Goal: Book appointment/travel/reservation

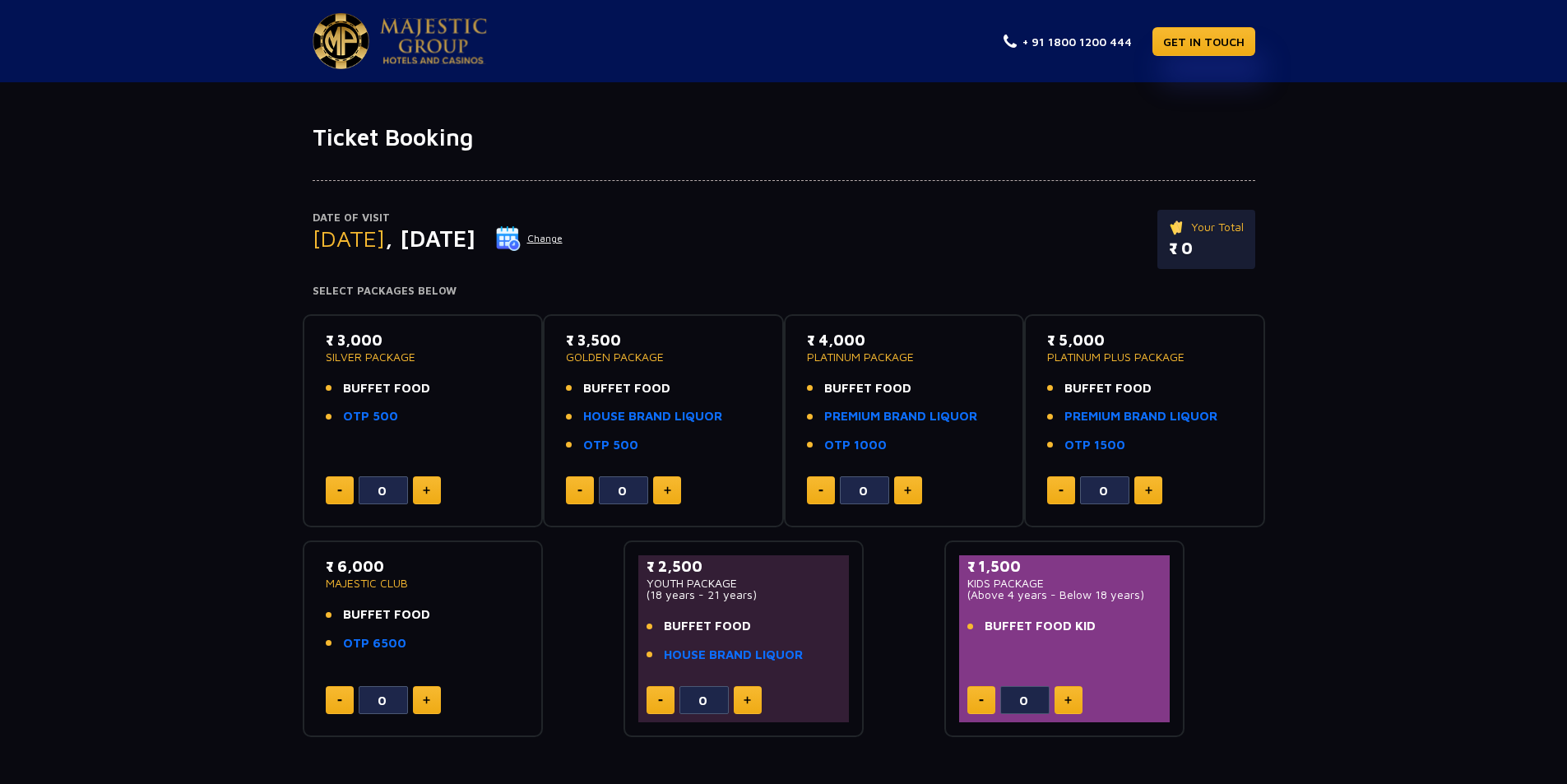
click at [563, 235] on button "Change" at bounding box center [530, 238] width 69 height 26
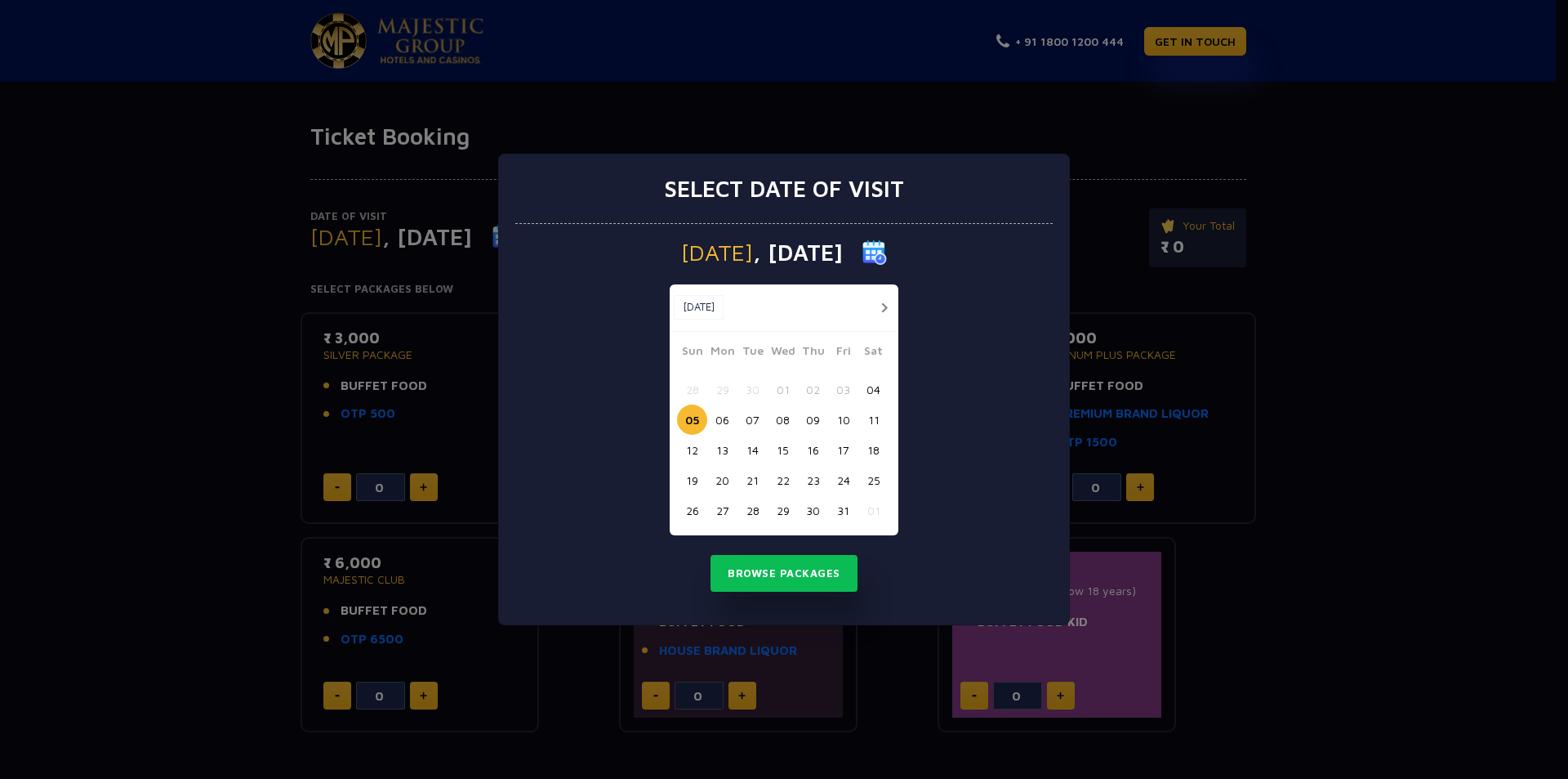
click at [876, 389] on button "04" at bounding box center [873, 390] width 31 height 31
click at [795, 572] on button "Browse Packages" at bounding box center [784, 573] width 147 height 38
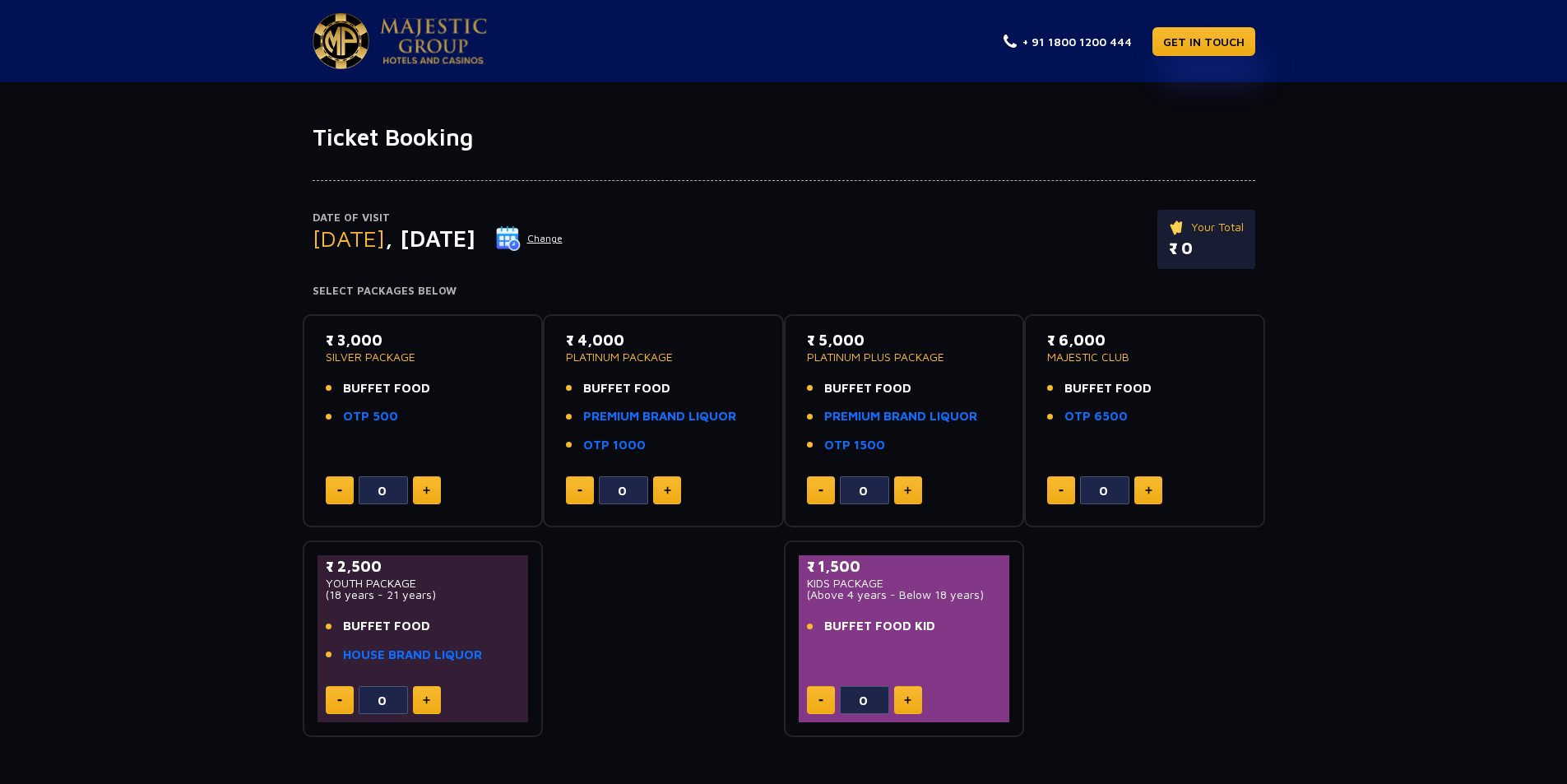
click at [563, 243] on button "Change" at bounding box center [530, 238] width 69 height 26
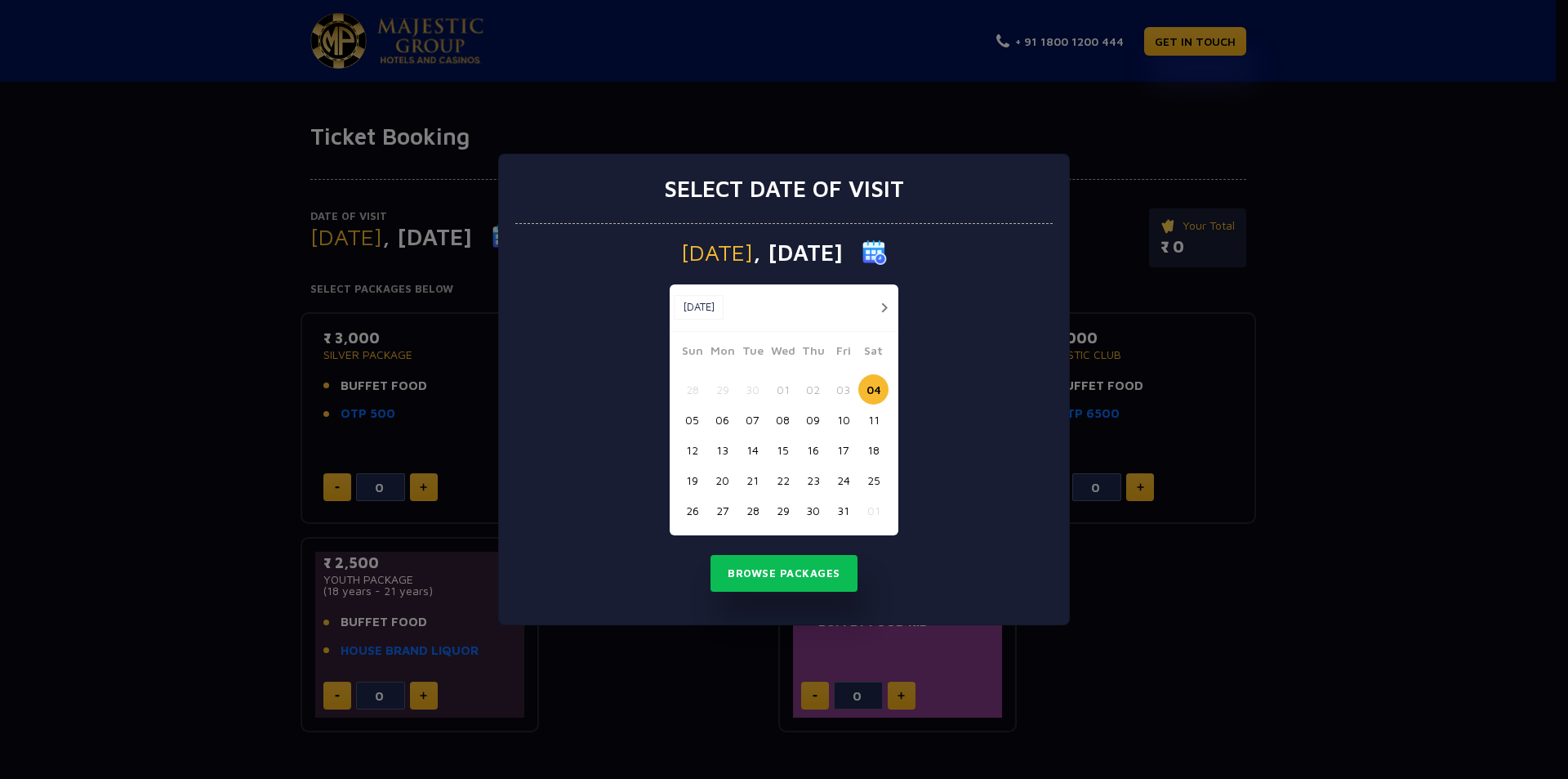
click at [693, 416] on button "05" at bounding box center [692, 419] width 31 height 31
click at [782, 578] on button "Browse Packages" at bounding box center [784, 573] width 147 height 38
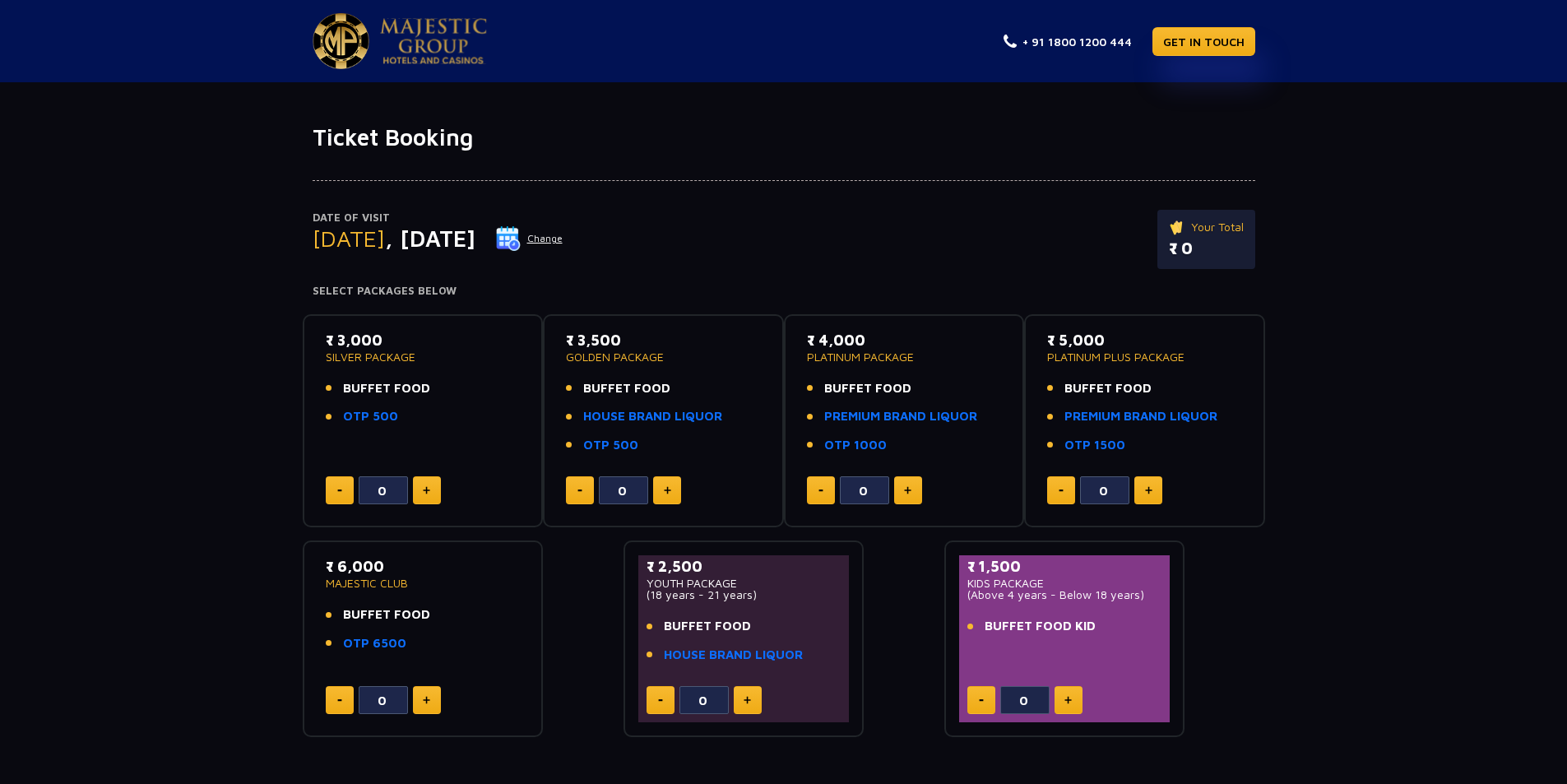
click at [563, 240] on button "Change" at bounding box center [530, 238] width 69 height 26
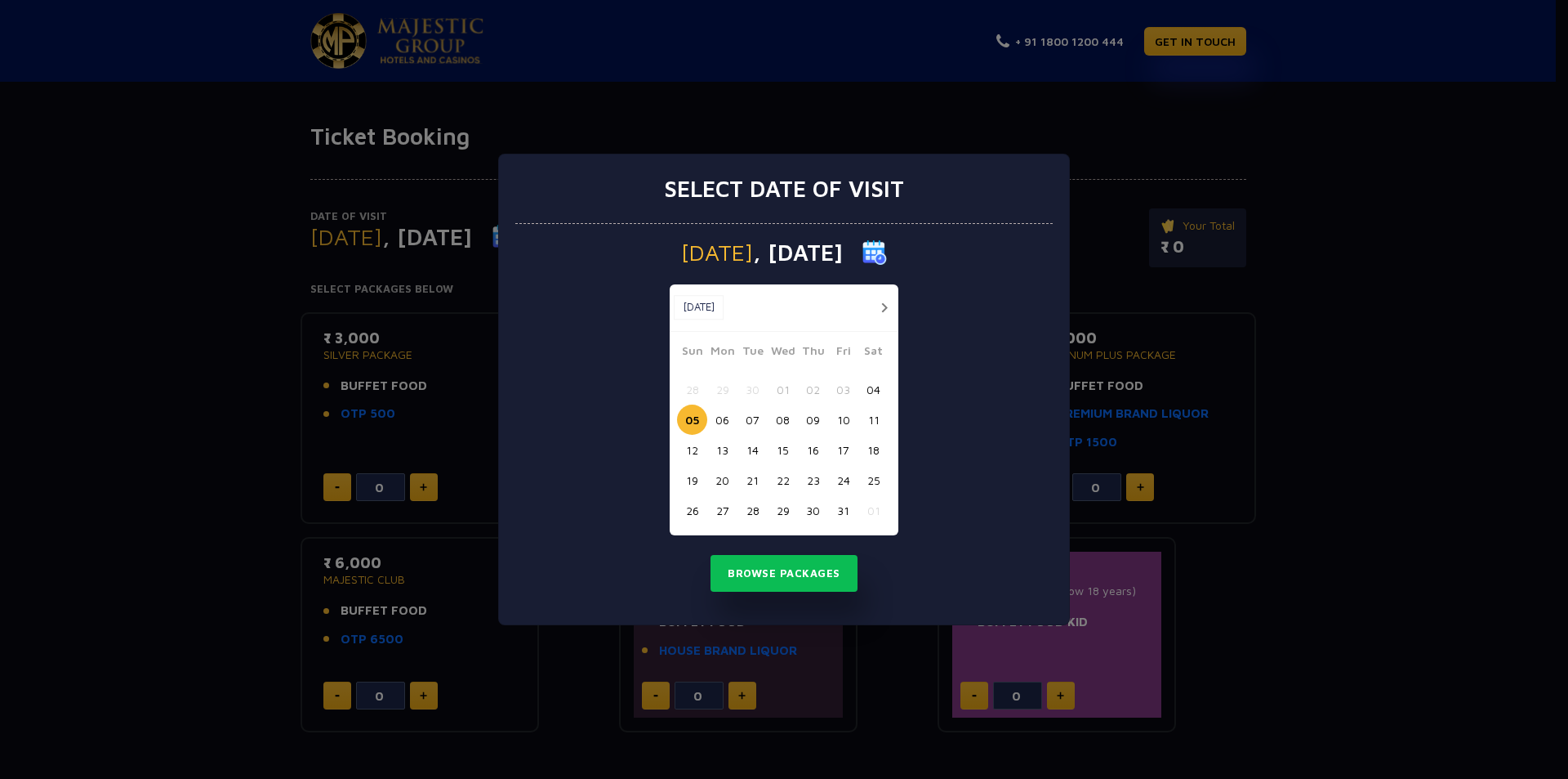
click at [864, 390] on button "04" at bounding box center [873, 390] width 31 height 31
click at [788, 576] on button "Browse Packages" at bounding box center [784, 573] width 147 height 38
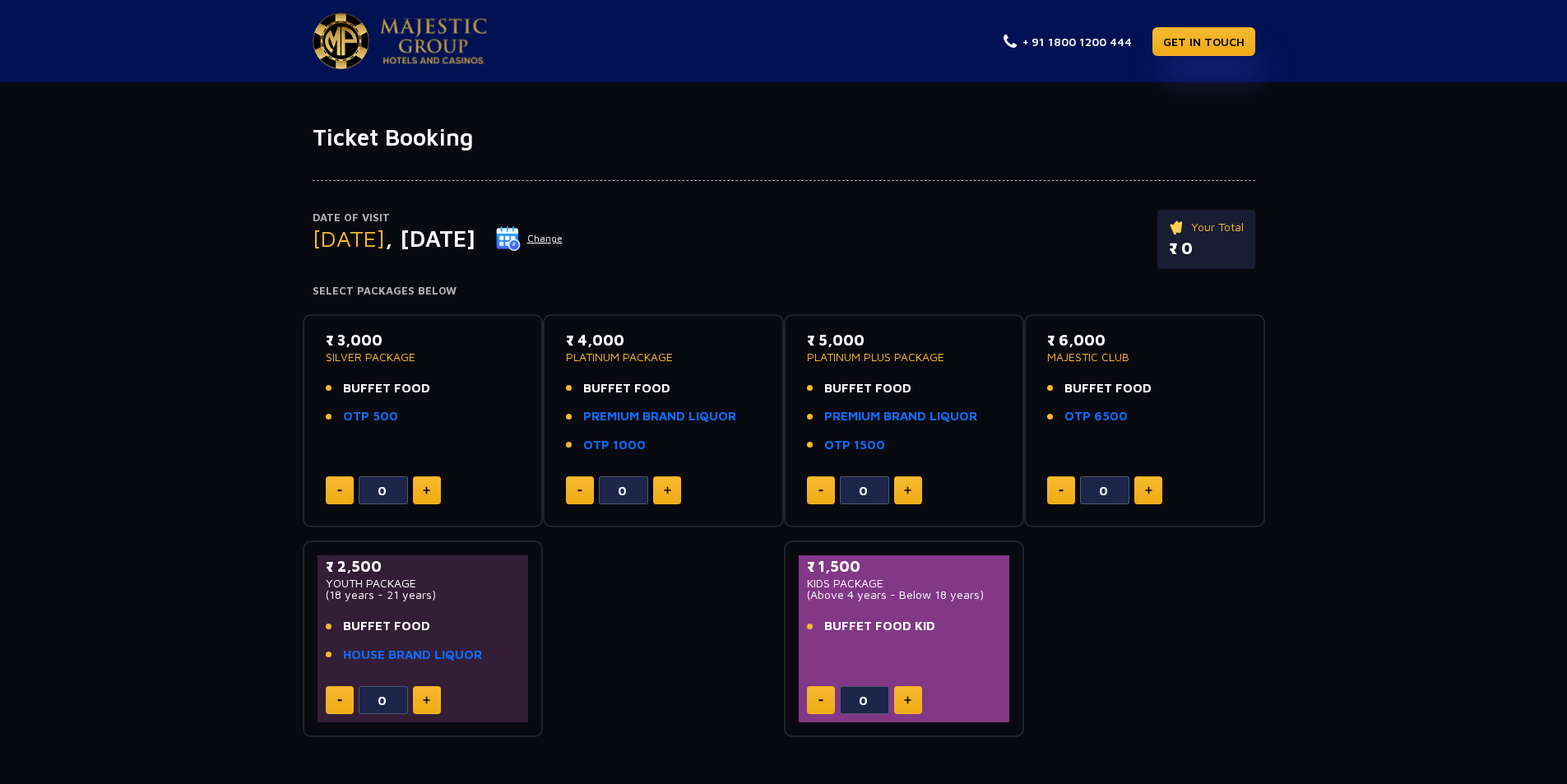
click at [563, 235] on button "Change" at bounding box center [530, 238] width 69 height 26
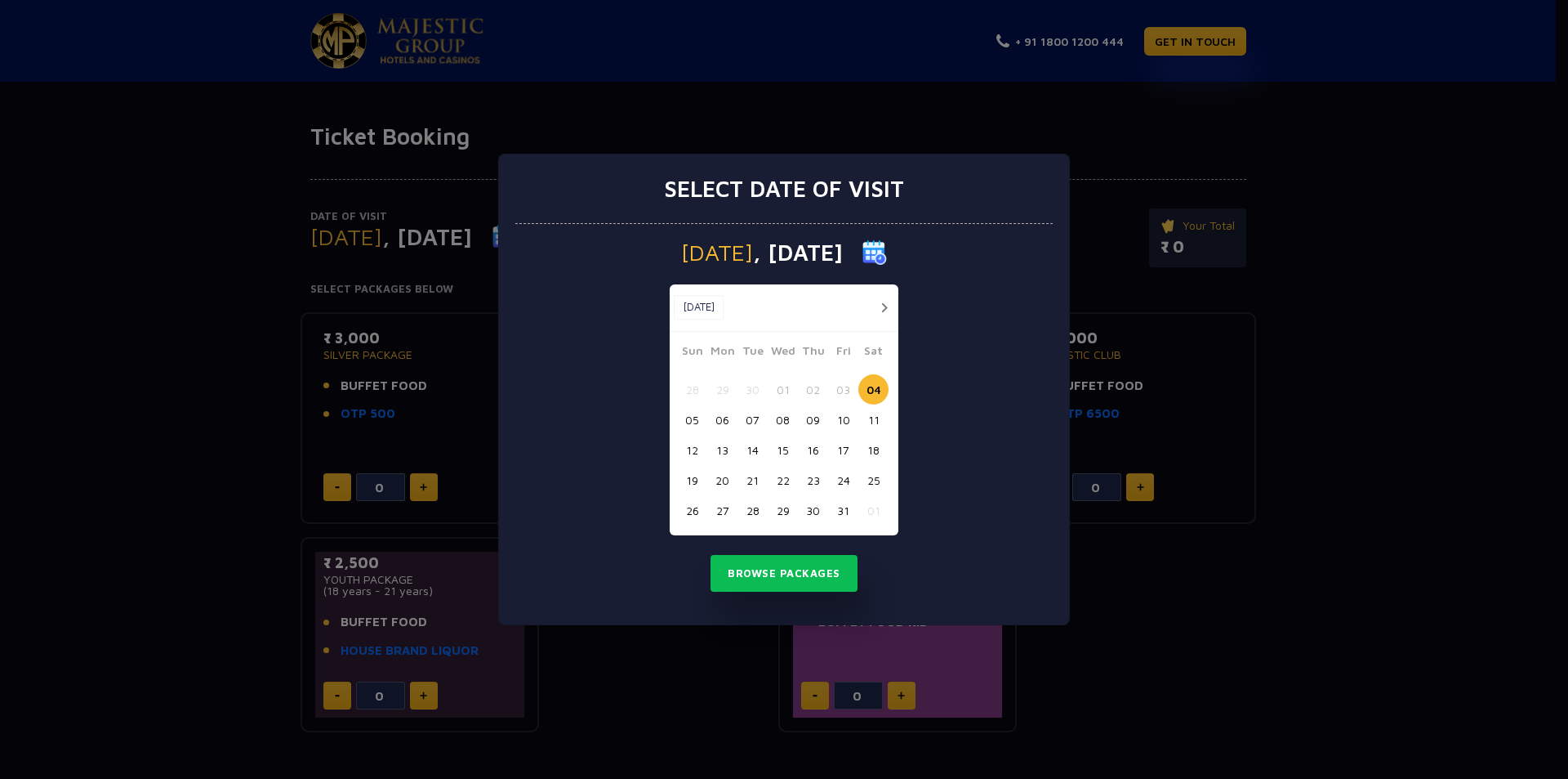
click at [690, 422] on button "05" at bounding box center [692, 419] width 31 height 31
click at [767, 569] on button "Browse Packages" at bounding box center [784, 573] width 147 height 38
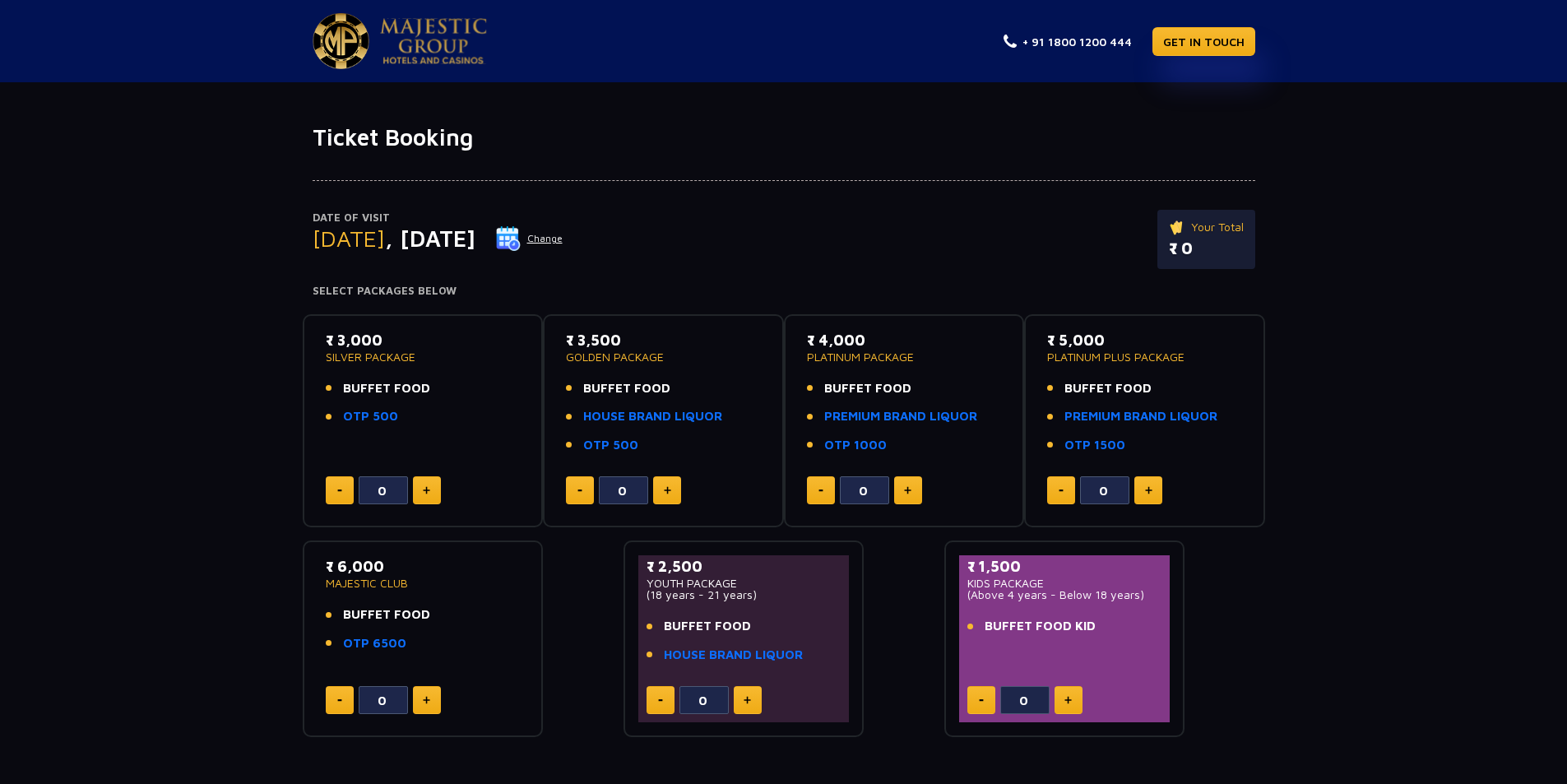
click at [563, 245] on button "Change" at bounding box center [530, 238] width 69 height 26
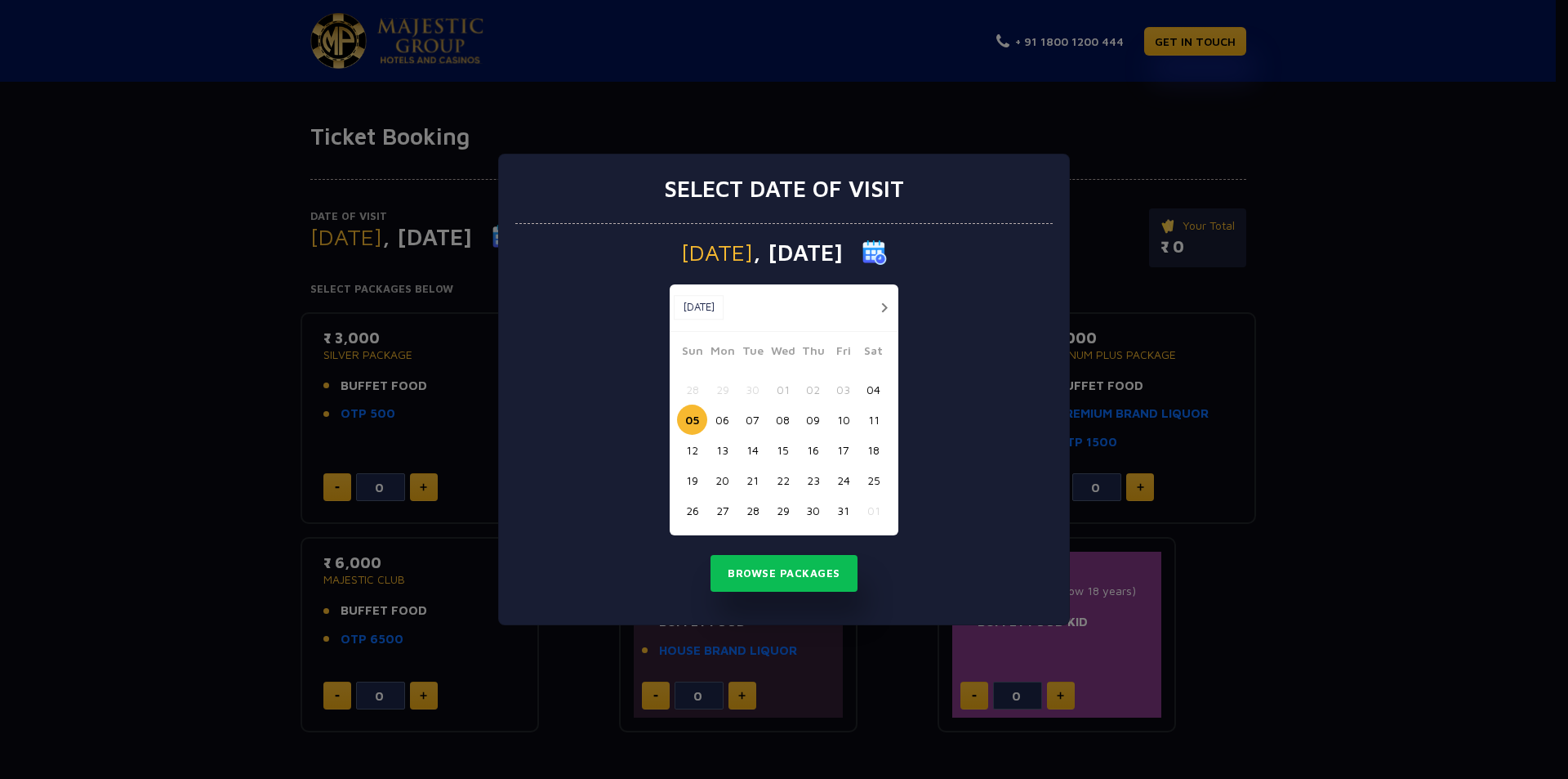
click at [872, 393] on button "04" at bounding box center [873, 390] width 31 height 31
click at [835, 580] on button "Browse Packages" at bounding box center [784, 573] width 147 height 38
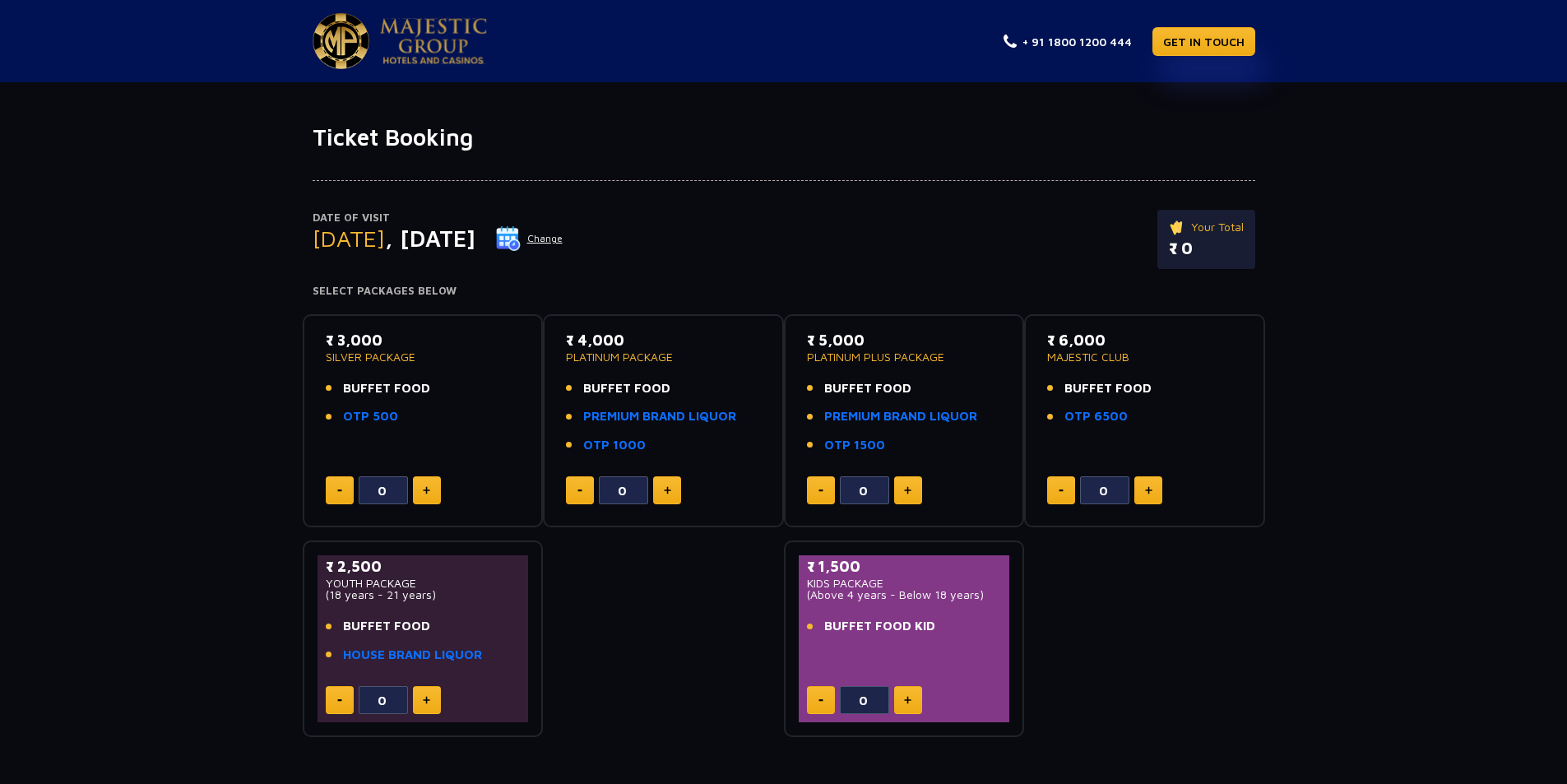
click at [563, 240] on button "Change" at bounding box center [530, 238] width 69 height 26
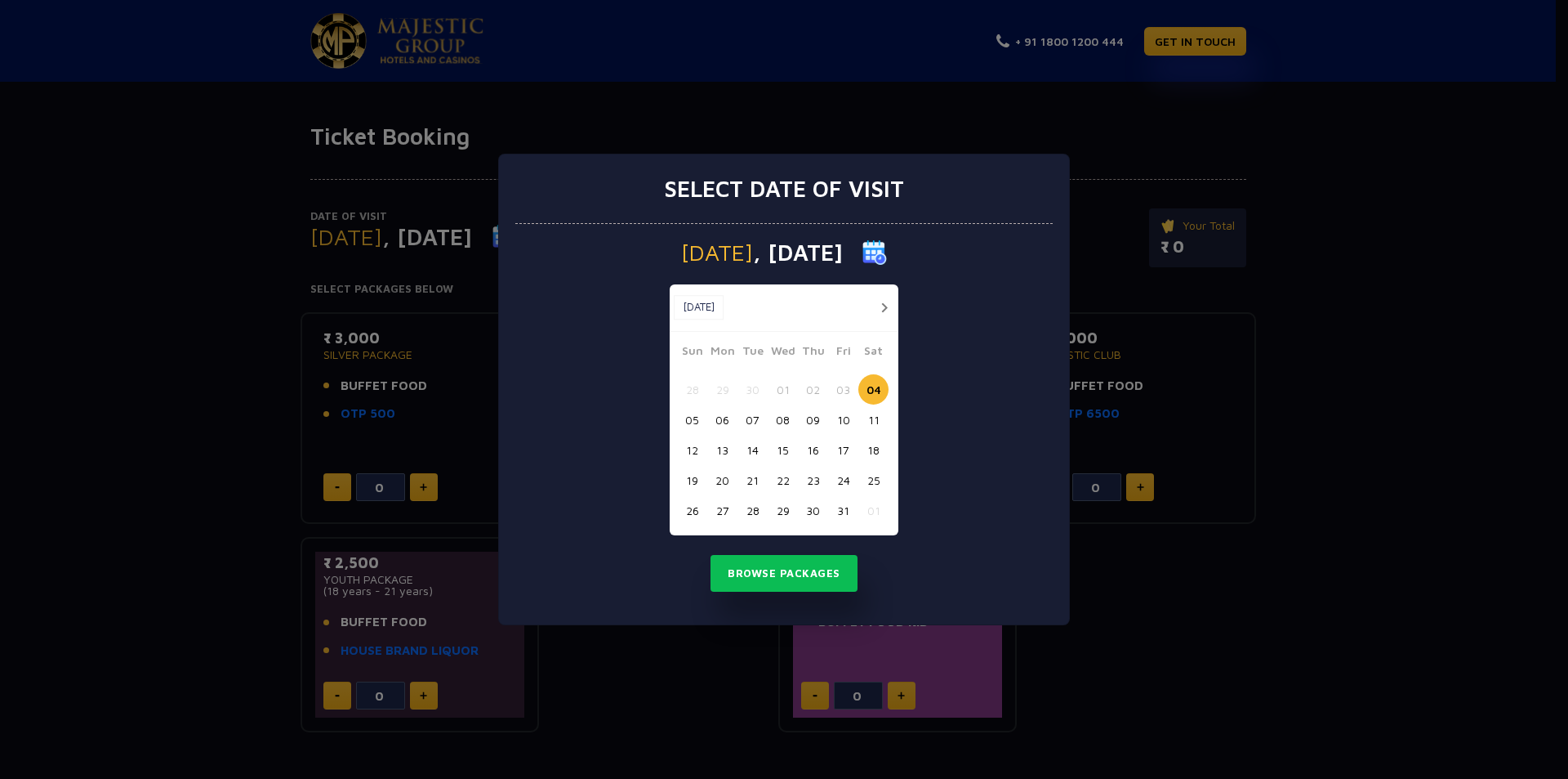
click at [692, 413] on button "05" at bounding box center [692, 419] width 31 height 31
click at [768, 575] on button "Browse Packages" at bounding box center [784, 573] width 147 height 38
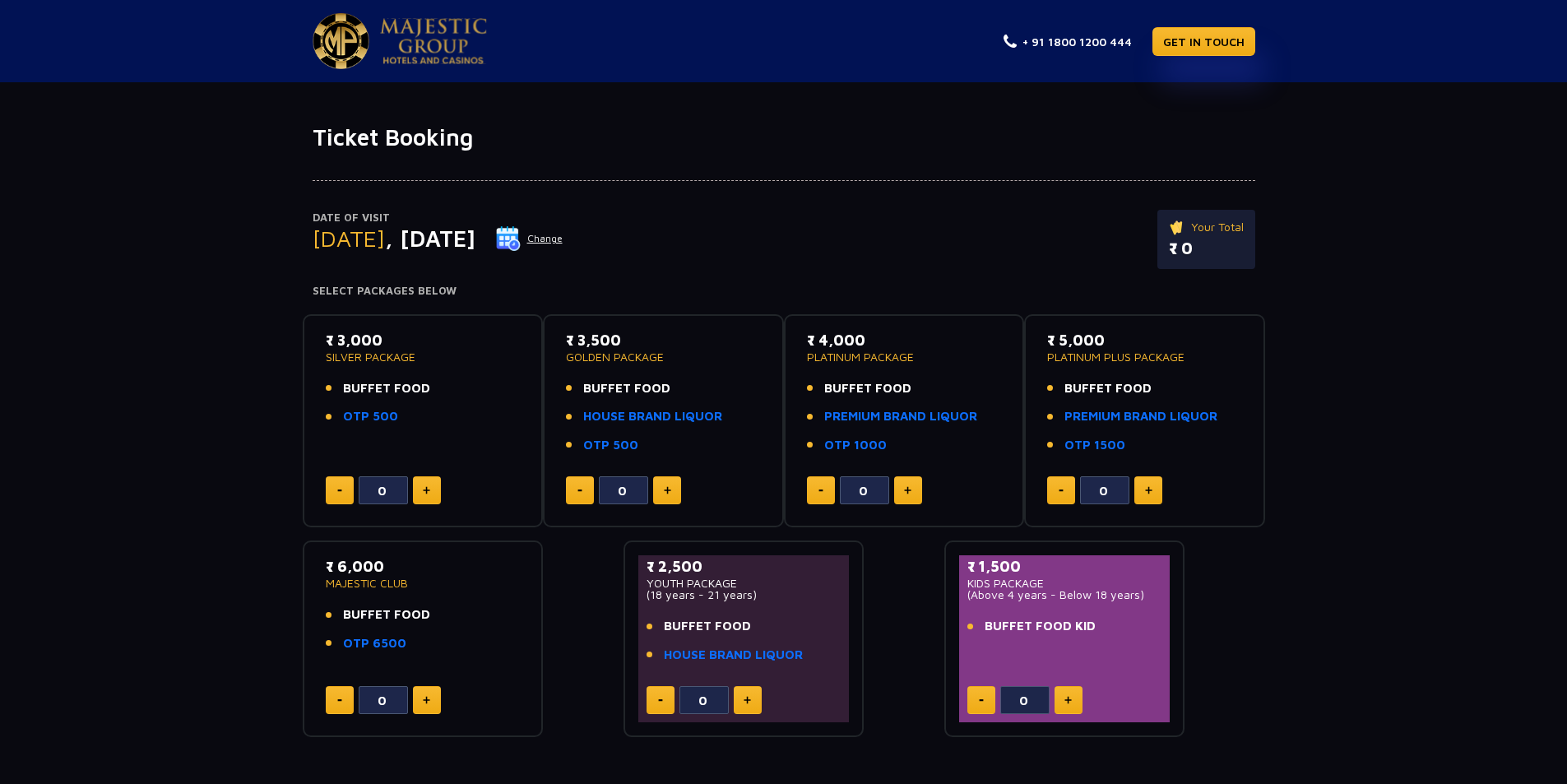
click at [563, 240] on button "Change" at bounding box center [530, 238] width 69 height 26
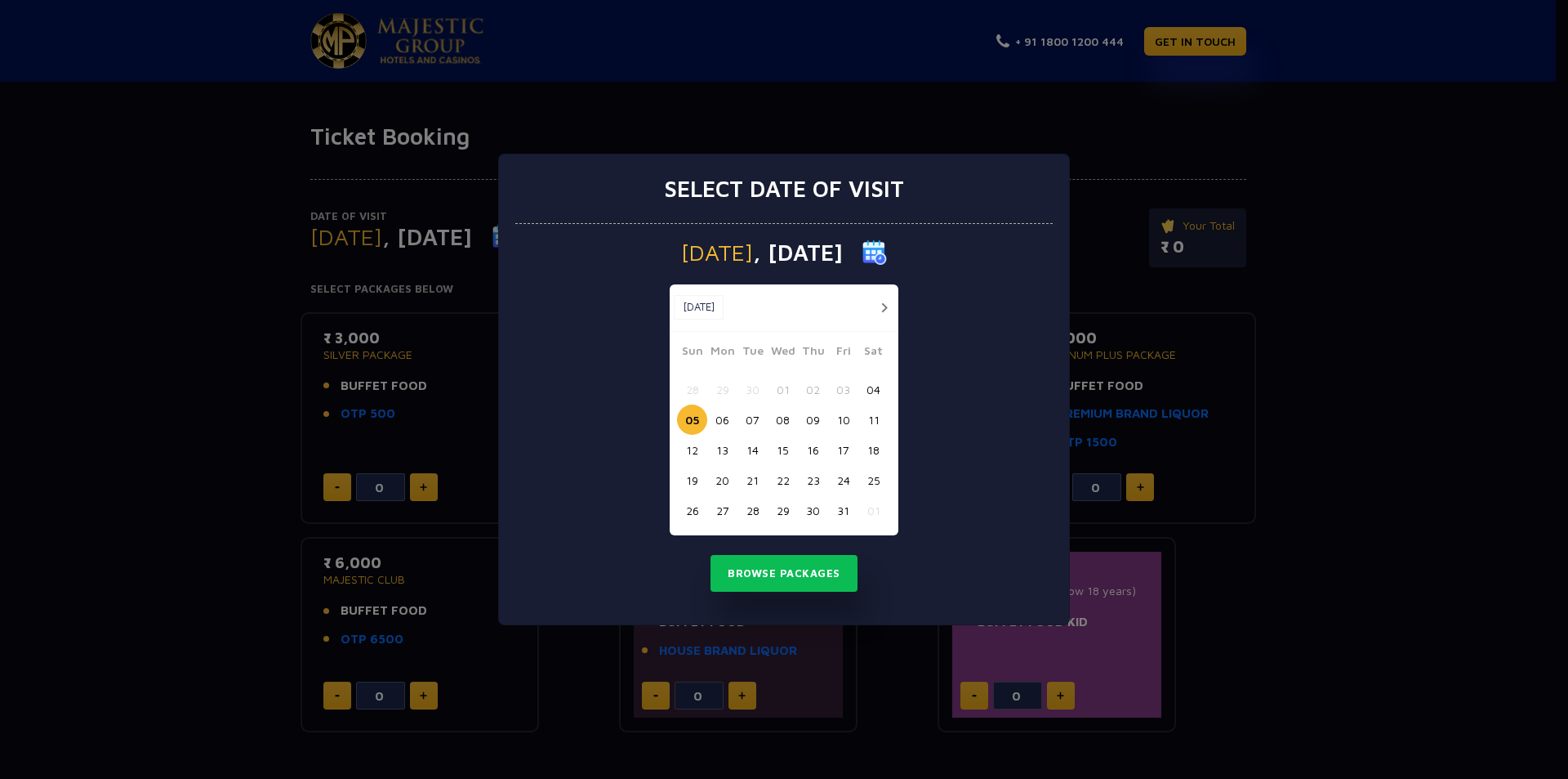
click at [718, 426] on button "06" at bounding box center [722, 419] width 31 height 31
click at [773, 563] on button "Browse Packages" at bounding box center [784, 573] width 147 height 38
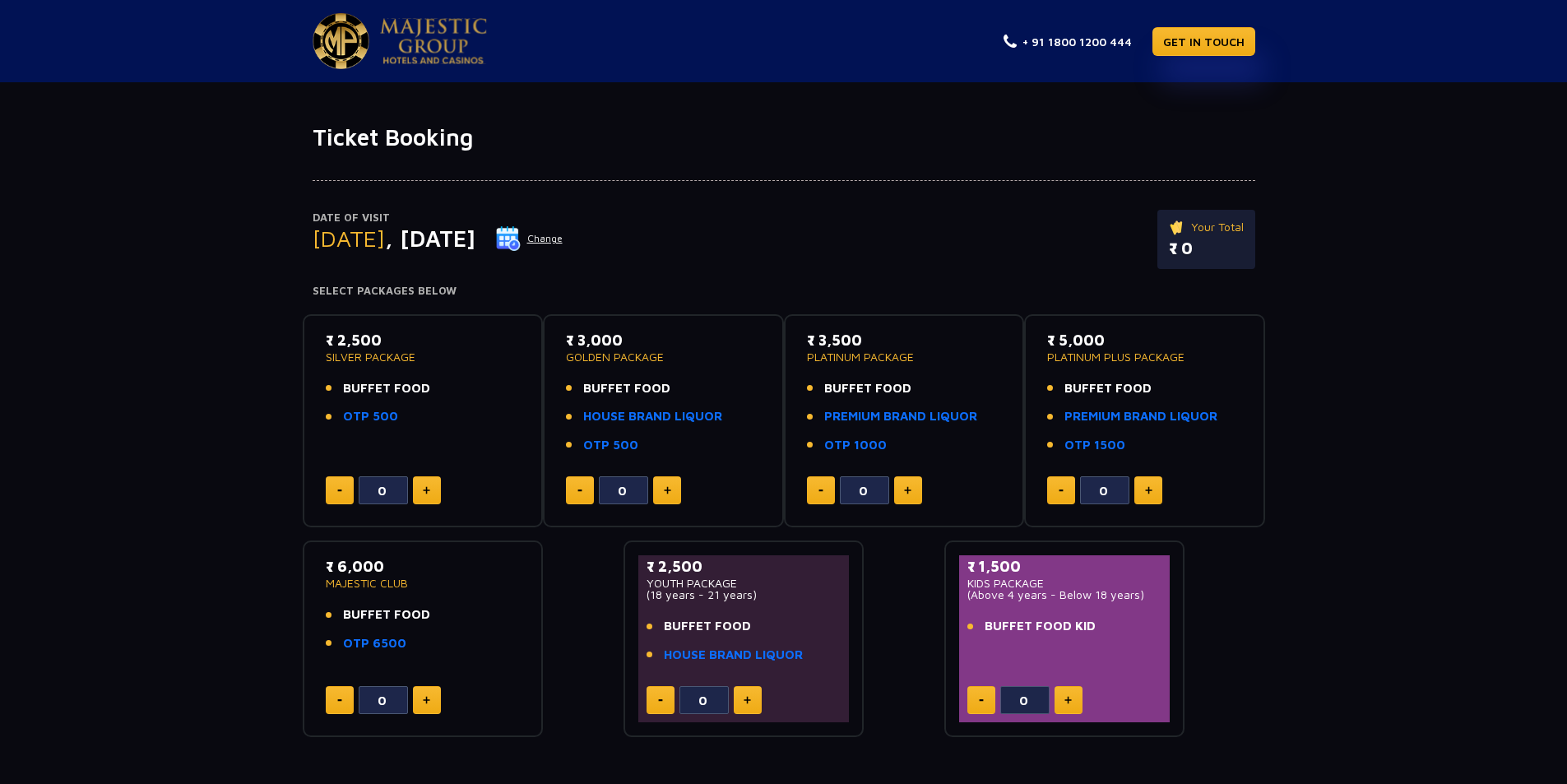
click at [563, 232] on button "Change" at bounding box center [530, 238] width 69 height 26
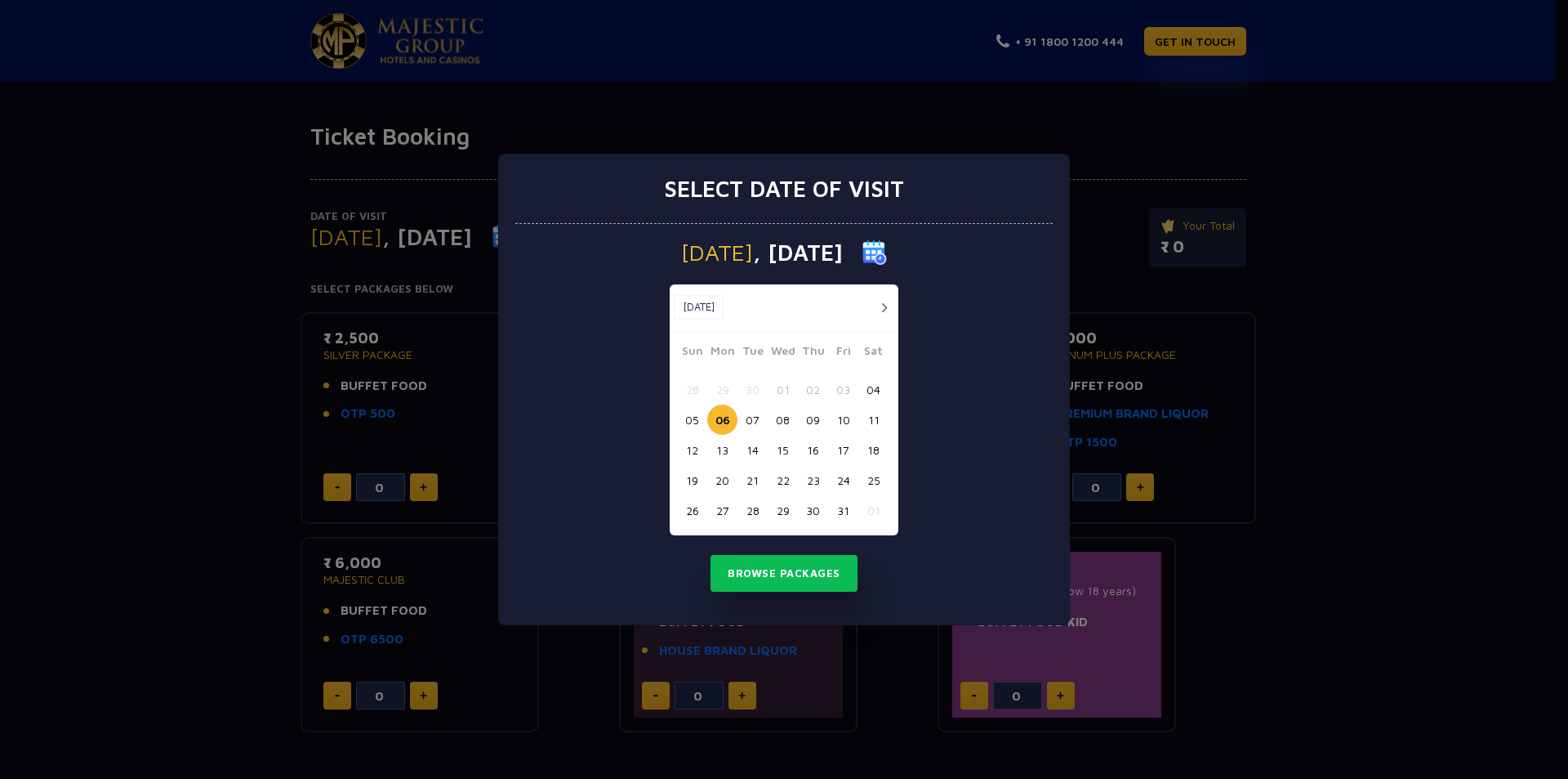
click at [747, 425] on button "07" at bounding box center [752, 419] width 31 height 31
click at [774, 572] on button "Browse Packages" at bounding box center [784, 573] width 147 height 38
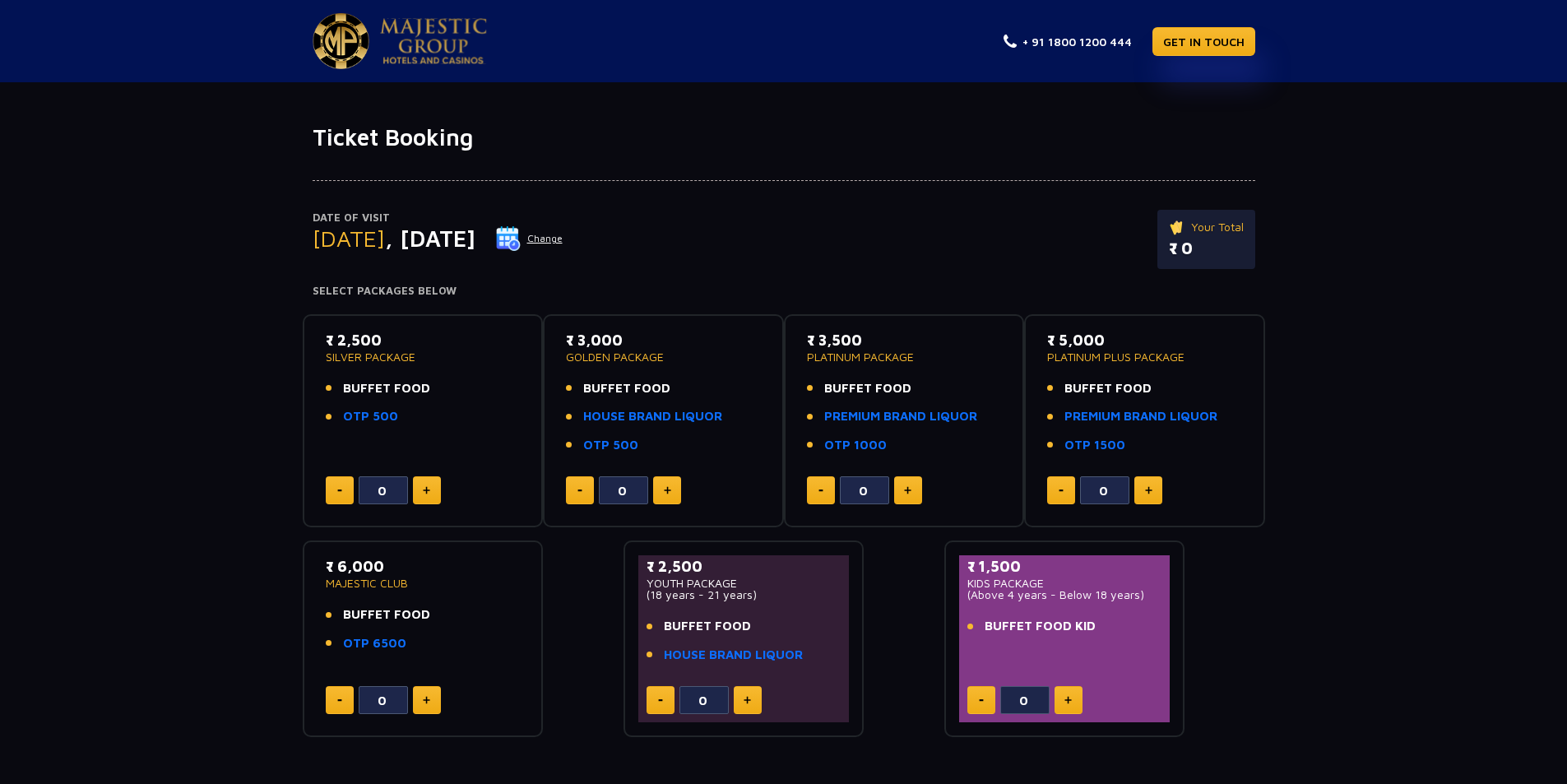
click at [563, 240] on button "Change" at bounding box center [530, 238] width 69 height 26
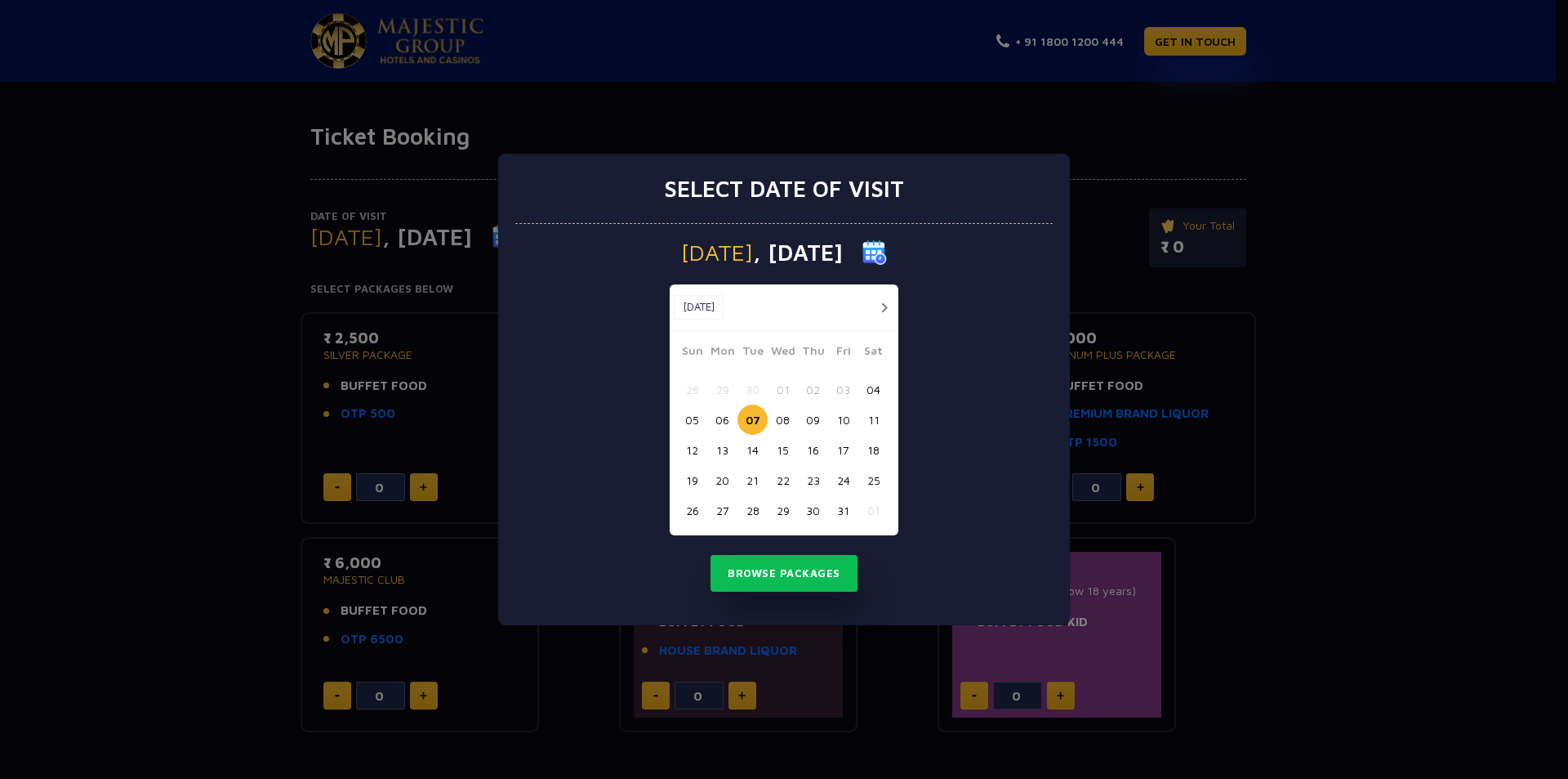
click at [697, 420] on button "05" at bounding box center [692, 419] width 31 height 31
click at [774, 583] on button "Browse Packages" at bounding box center [784, 573] width 147 height 38
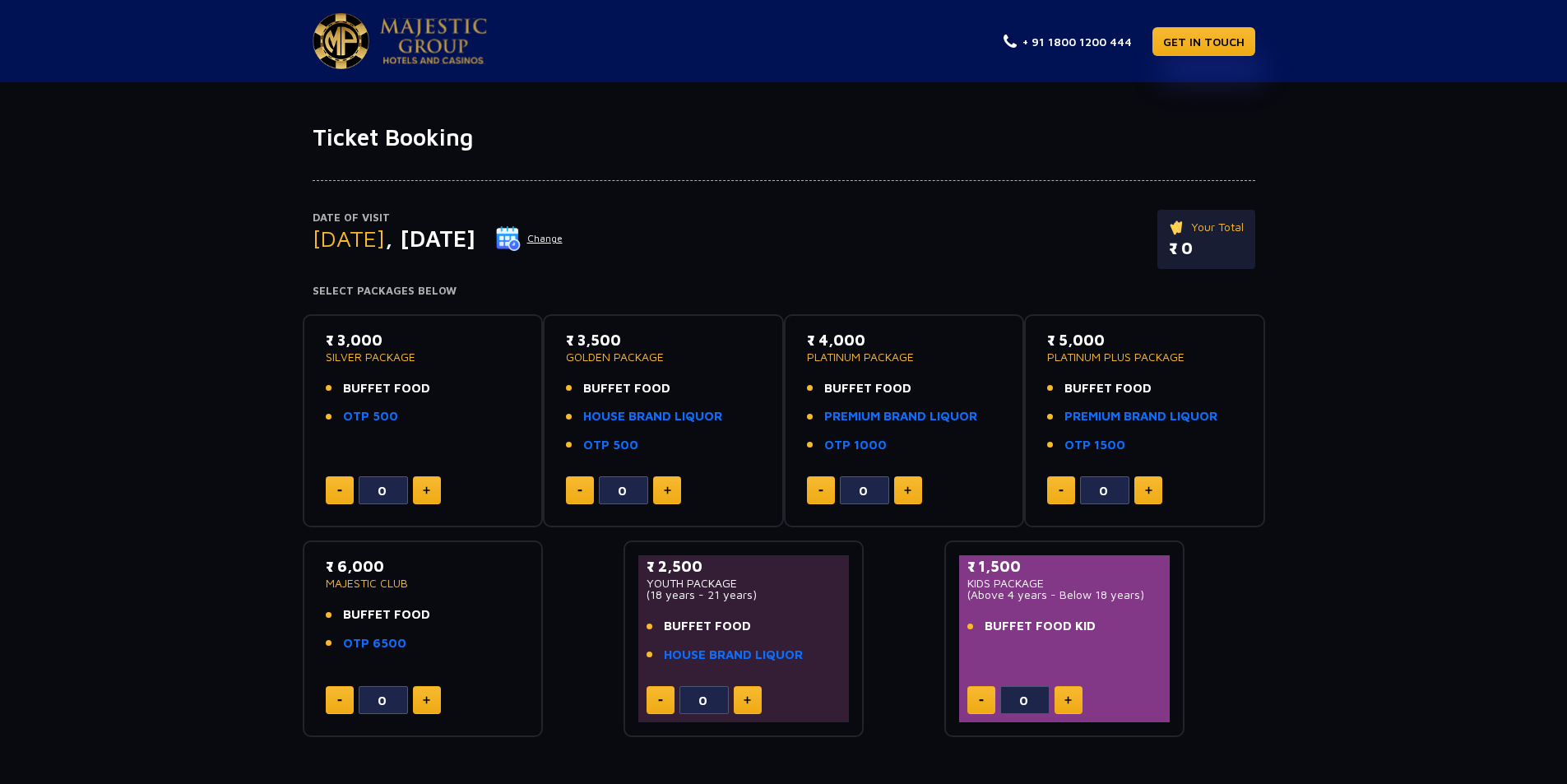
click at [563, 244] on button "Change" at bounding box center [530, 238] width 69 height 26
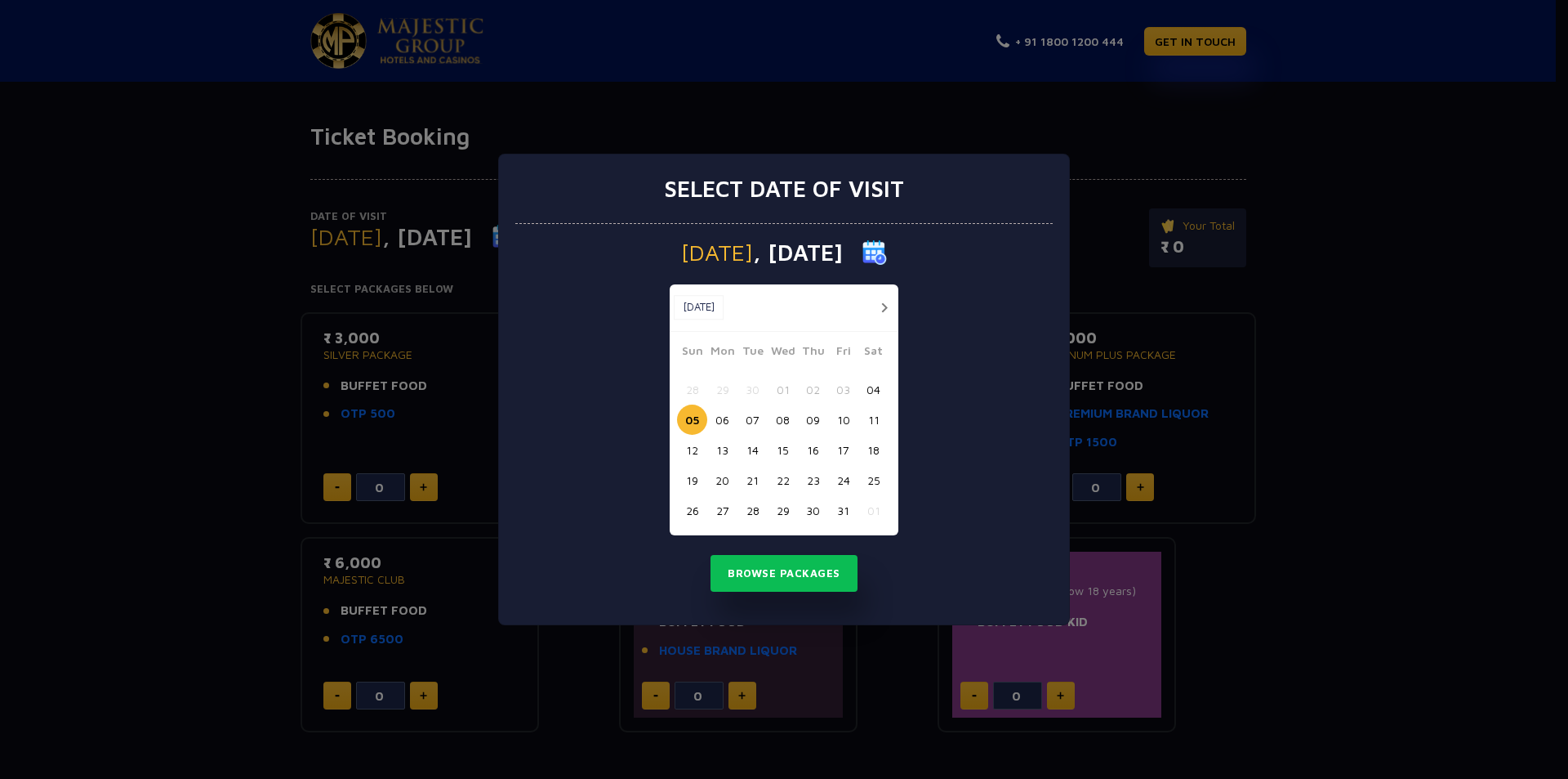
click at [871, 392] on button "04" at bounding box center [873, 390] width 31 height 31
click at [814, 564] on button "Browse Packages" at bounding box center [784, 573] width 147 height 38
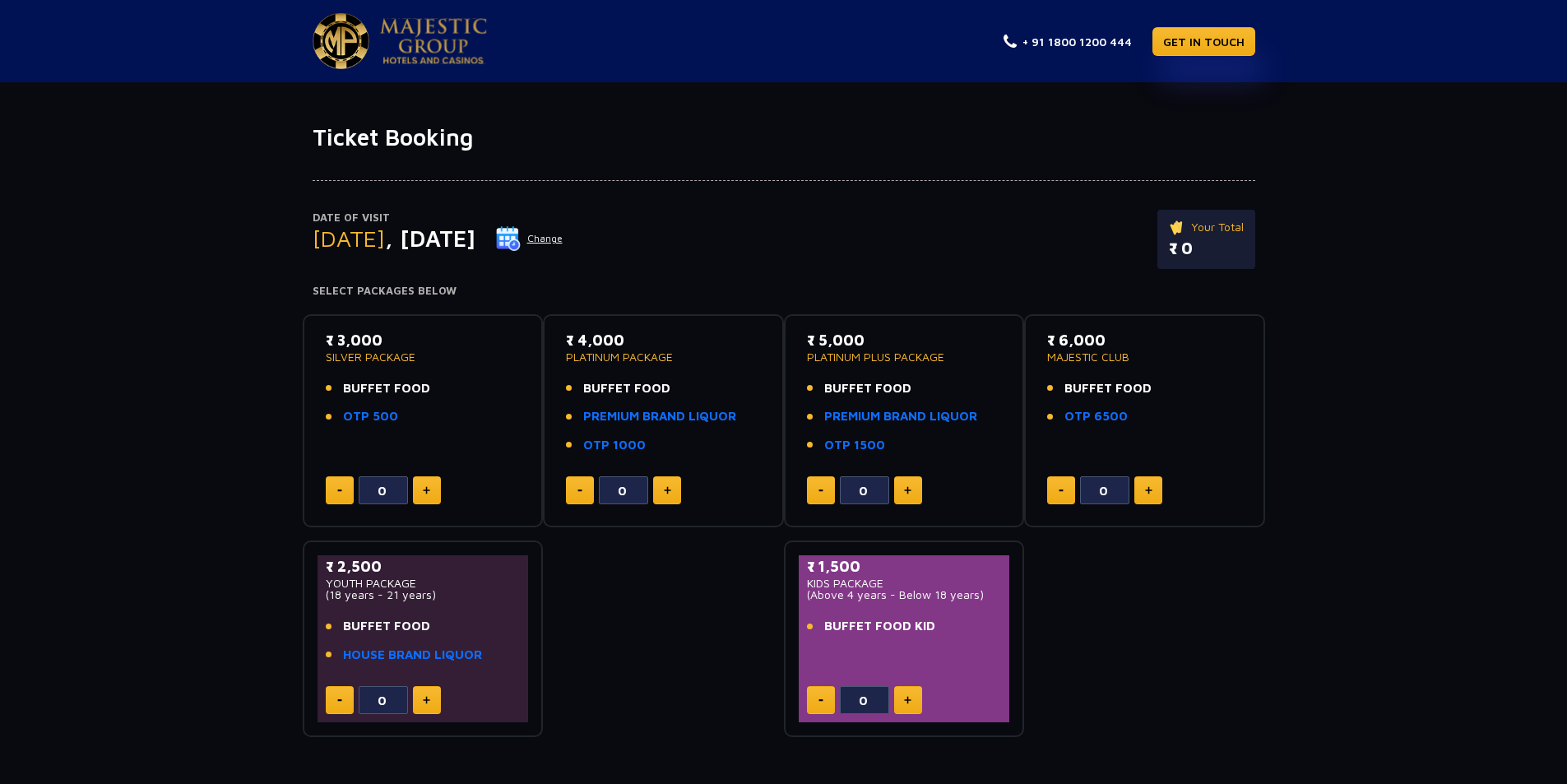
click at [669, 106] on div "Ticket Booking Date of Visit [DATE] Change Your Total ₹ 0 Select Packages Below…" at bounding box center [784, 447] width 1567 height 728
click at [563, 238] on button "Change" at bounding box center [530, 238] width 69 height 26
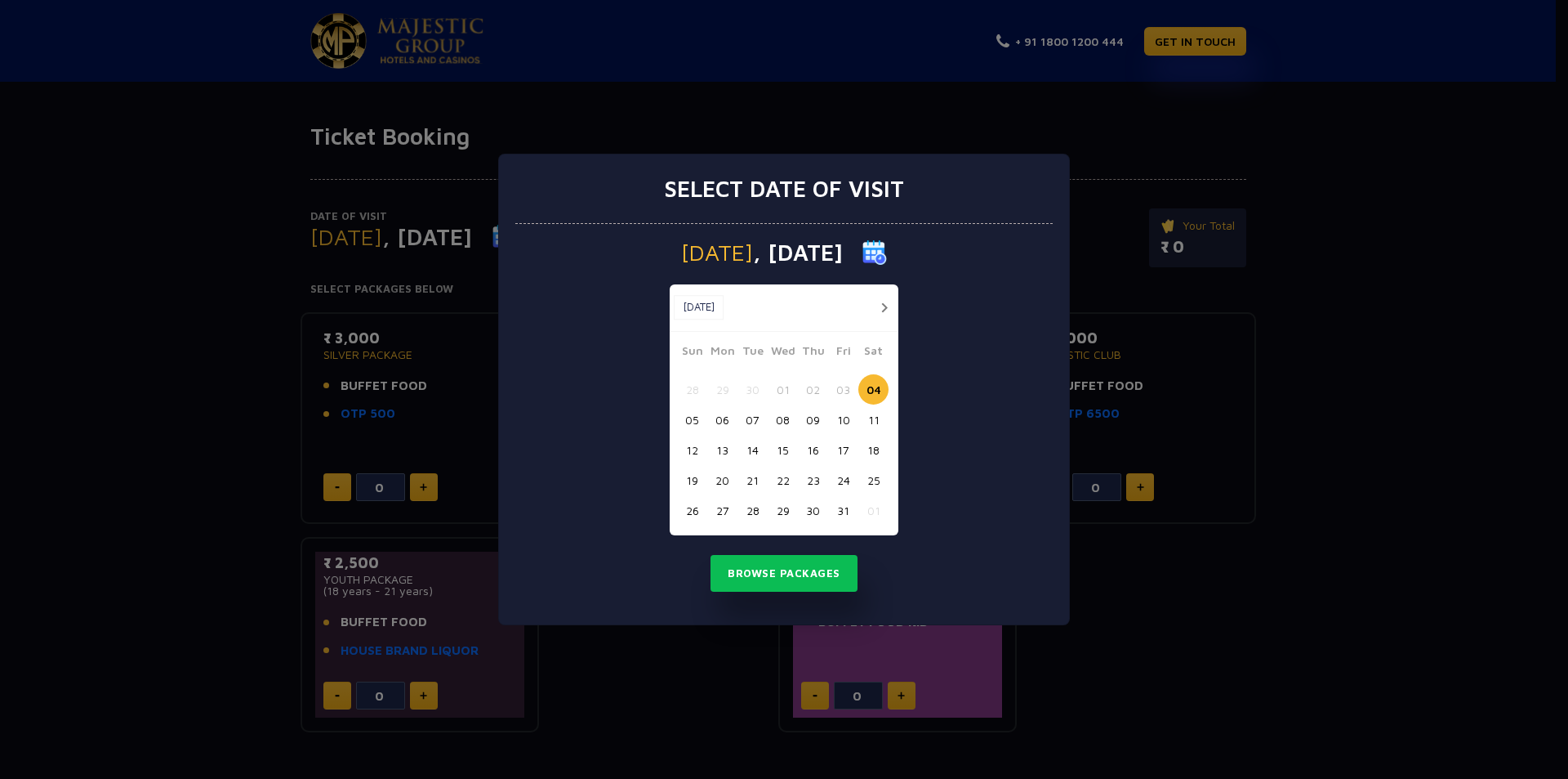
click at [687, 421] on button "05" at bounding box center [692, 419] width 31 height 31
click at [771, 585] on button "Browse Packages" at bounding box center [784, 573] width 147 height 38
